Goal: Navigation & Orientation: Find specific page/section

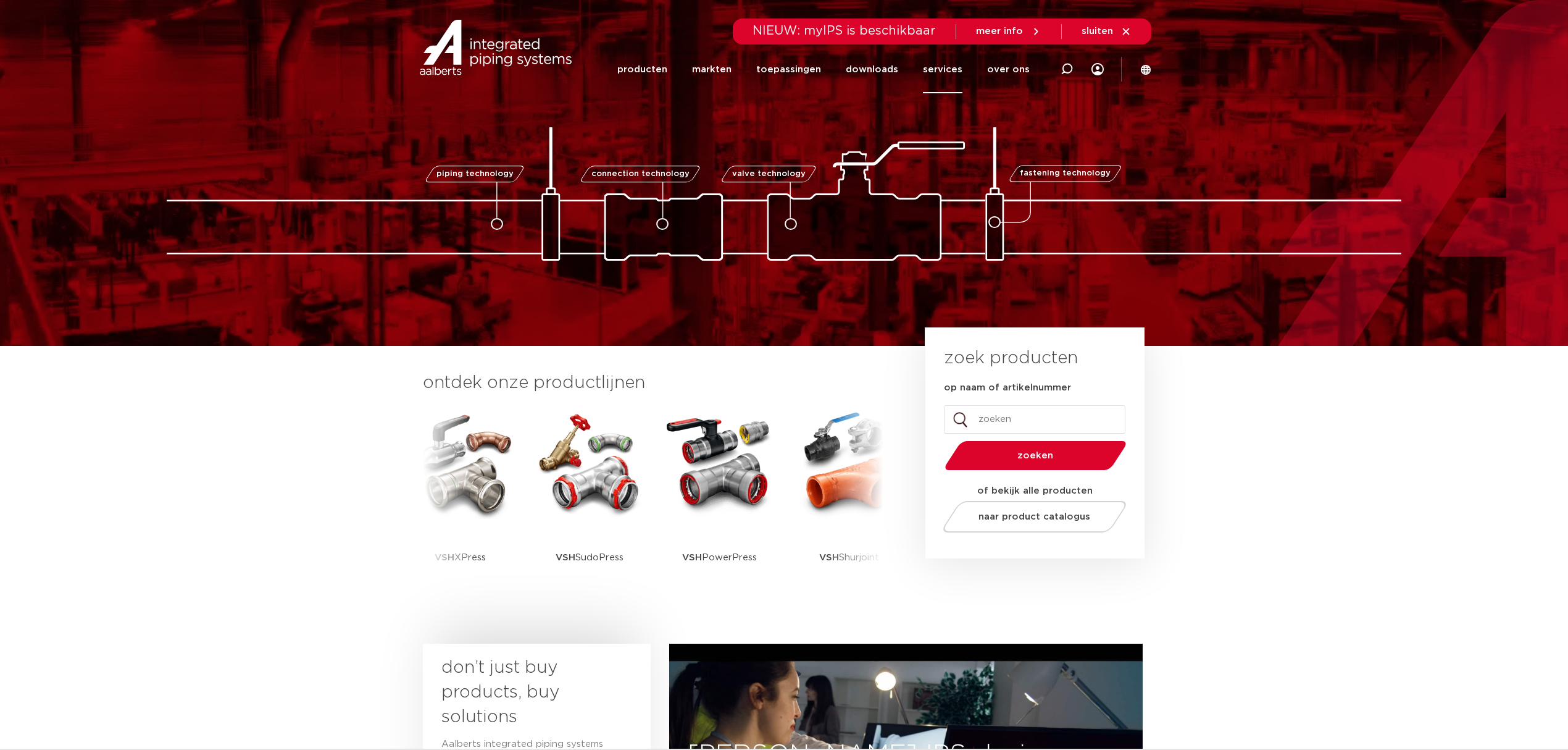
click at [956, 70] on link "services" at bounding box center [943, 70] width 39 height 48
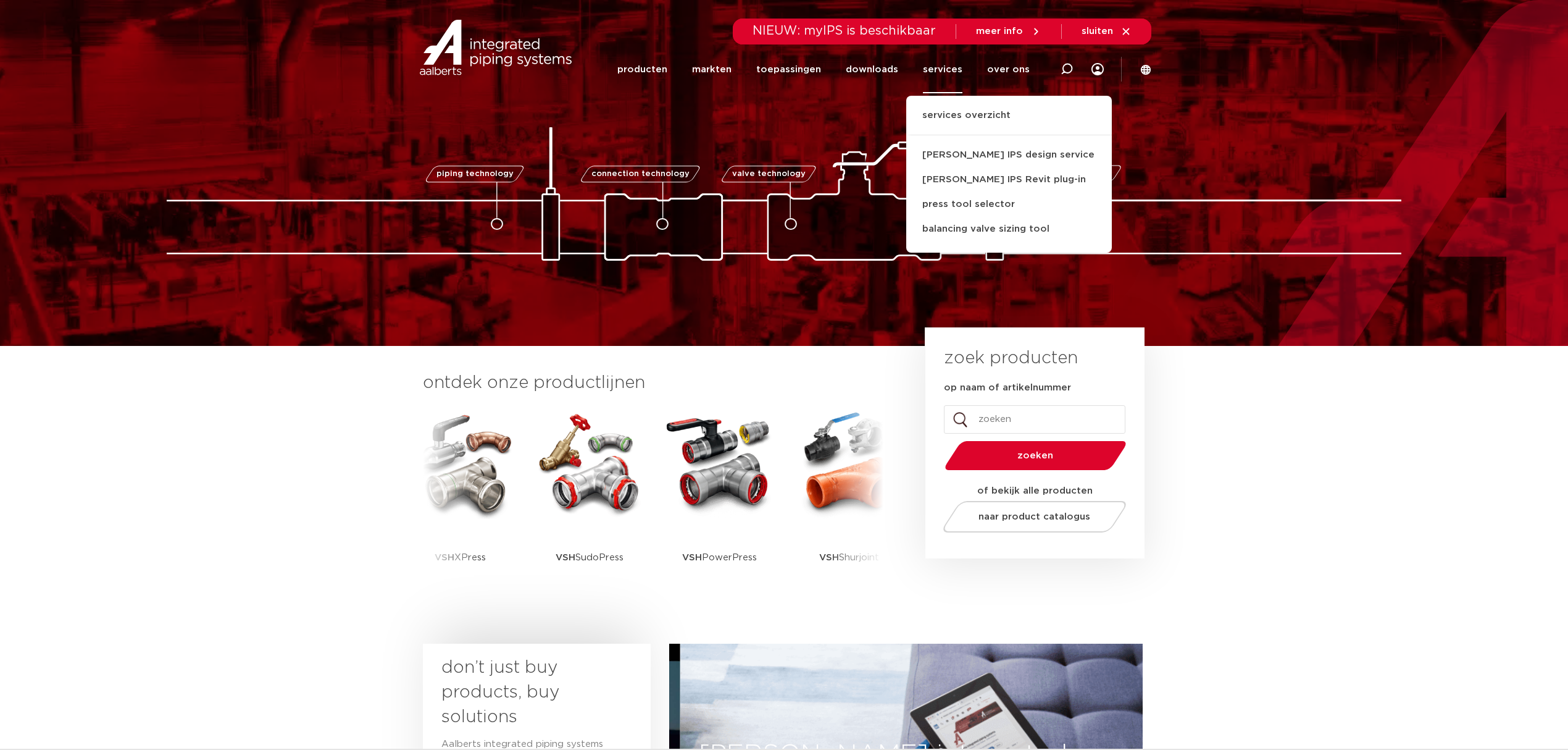
click at [1141, 64] on icon at bounding box center [1145, 69] width 11 height 11
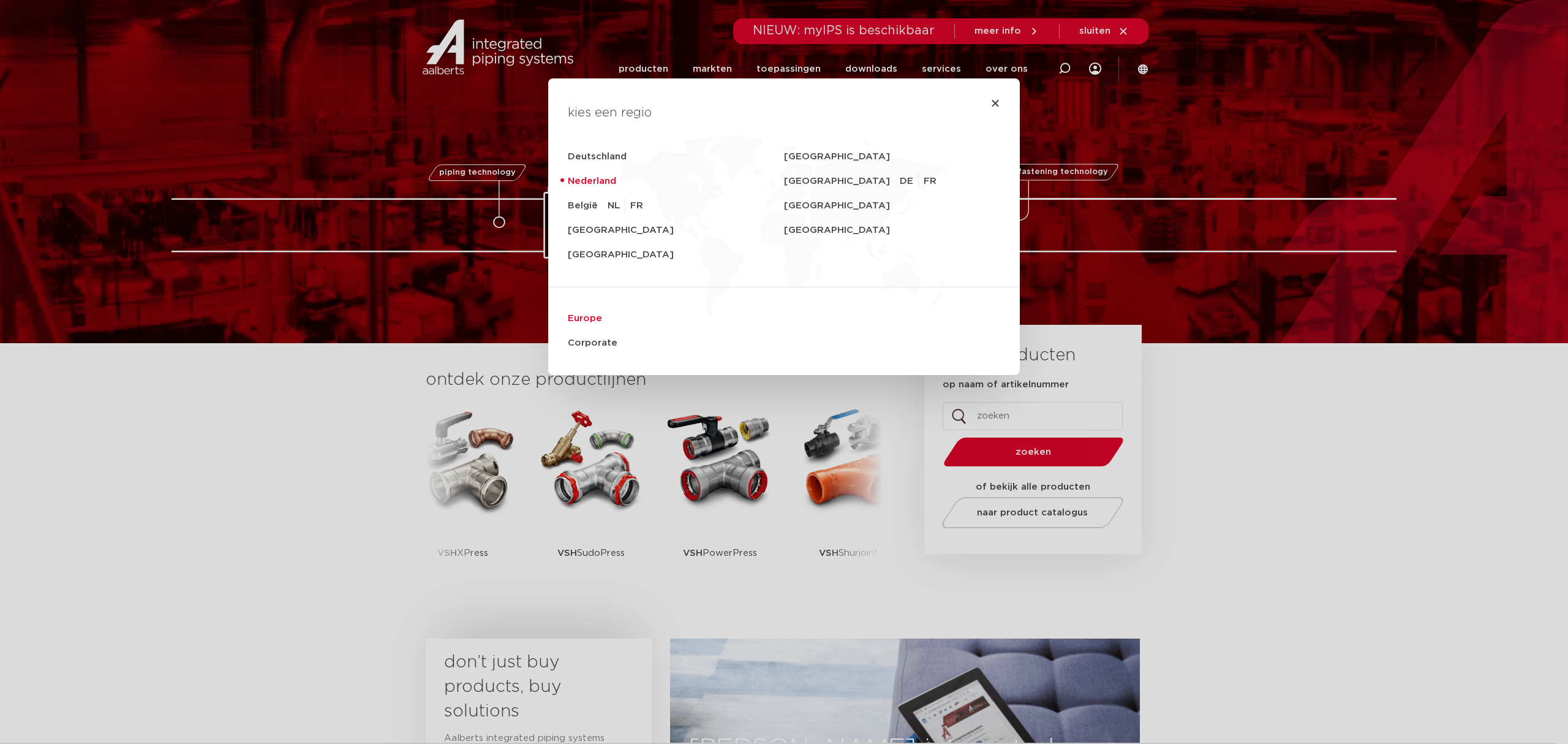
click at [580, 322] on link "Europe" at bounding box center [784, 318] width 433 height 24
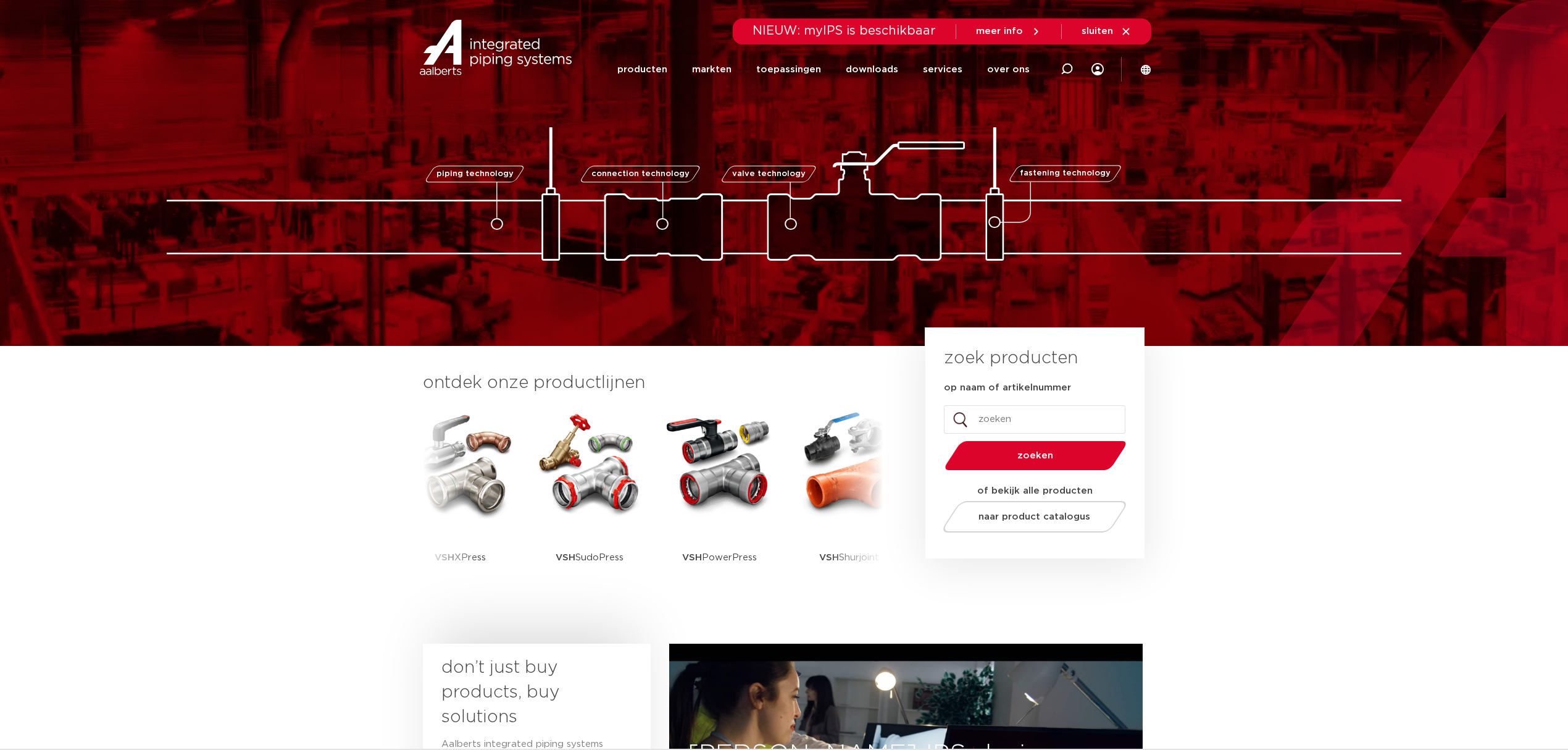
click at [917, 63] on li "services services overzicht Aalberts IPS design service Aalberts IPS Revit plug…" at bounding box center [943, 70] width 64 height 48
click at [945, 70] on link "services" at bounding box center [943, 70] width 39 height 48
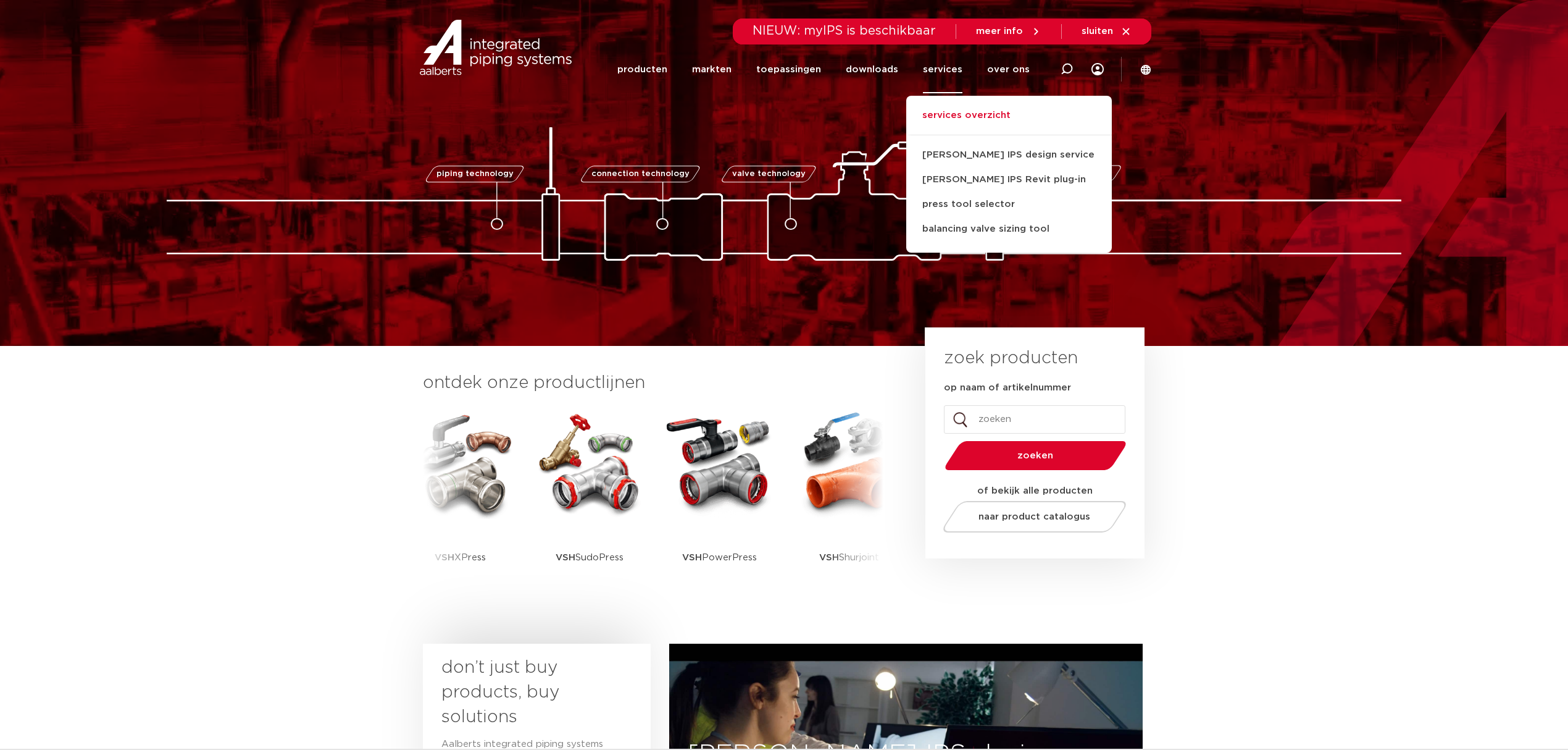
click at [993, 124] on link "services overzicht" at bounding box center [1009, 121] width 205 height 27
